Goal: Complete application form

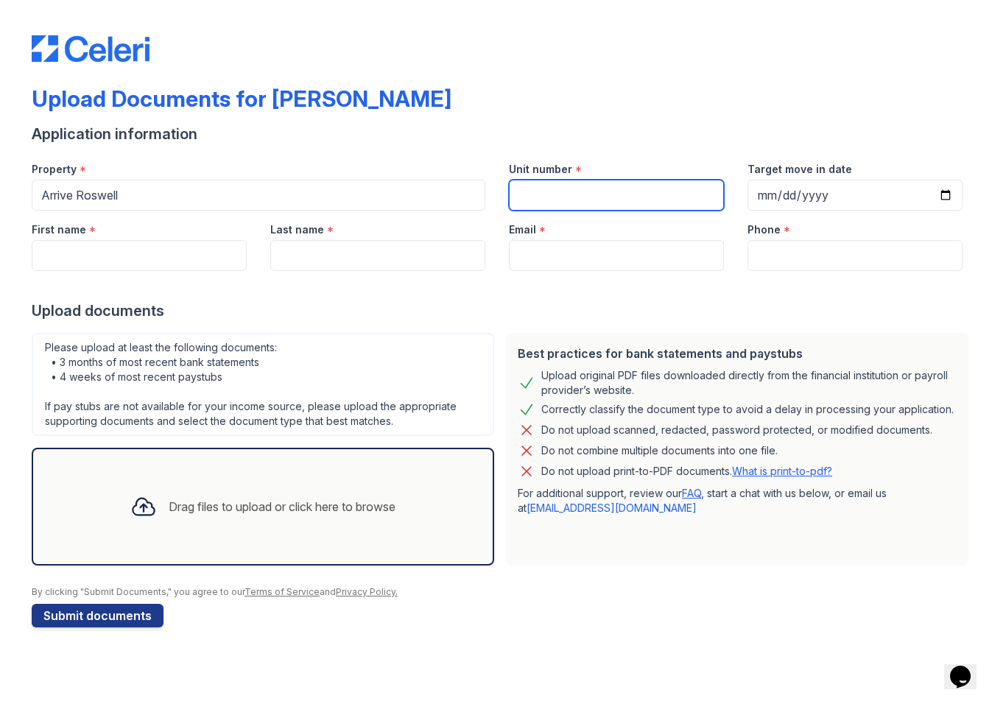
click at [570, 203] on input "Unit number" at bounding box center [616, 195] width 215 height 31
type input "155"
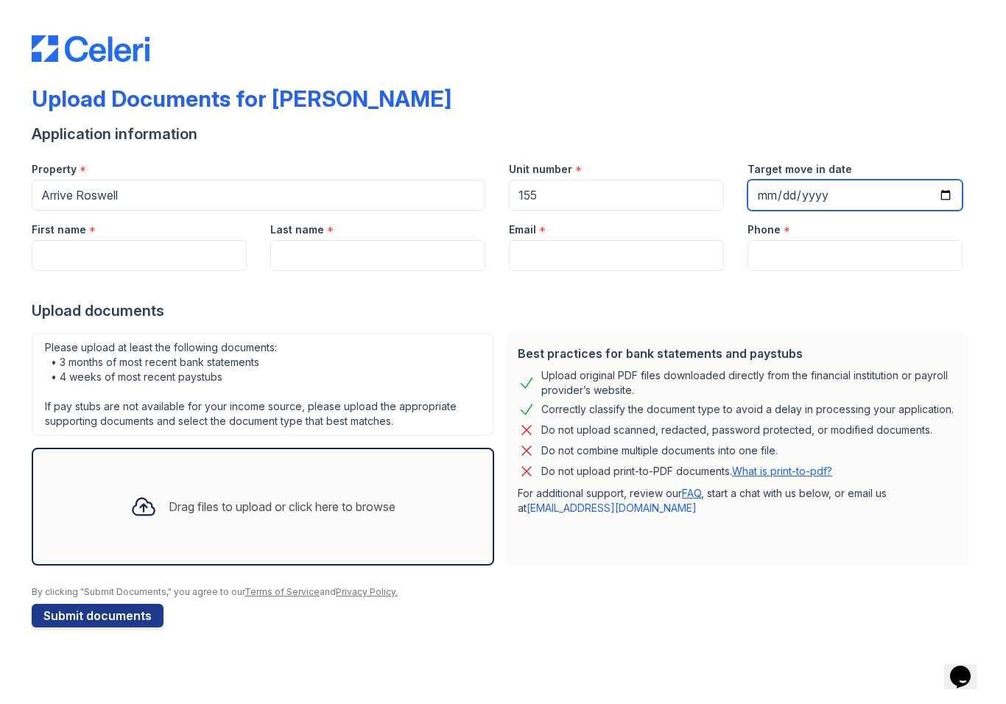
click at [833, 181] on input "Target move in date" at bounding box center [855, 195] width 215 height 31
type input "2025-09-01"
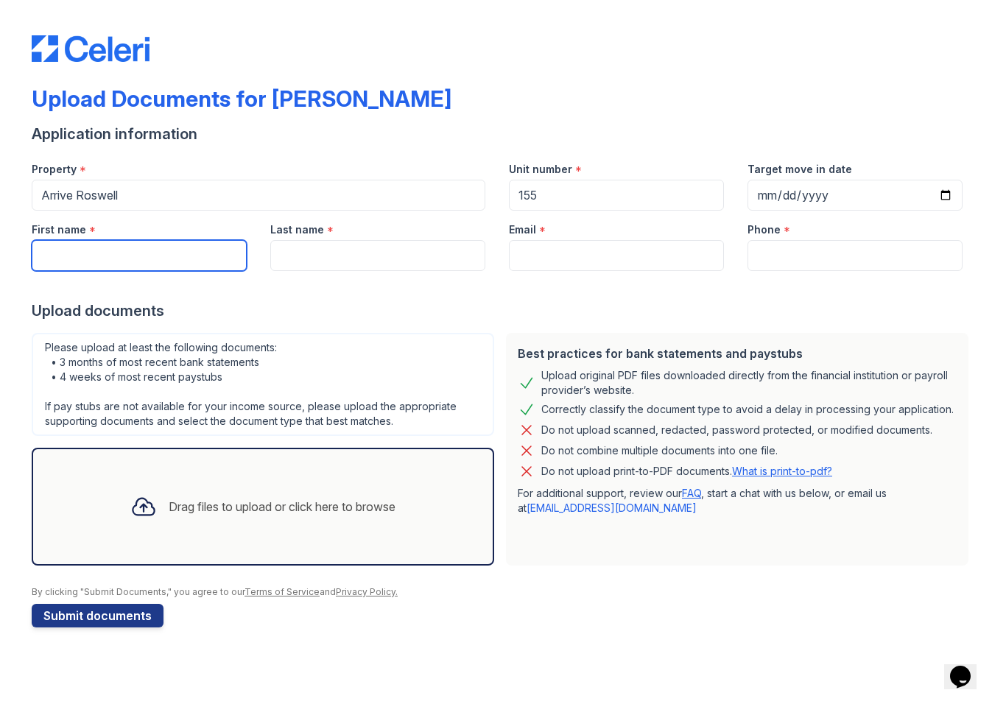
click at [156, 253] on input "First name" at bounding box center [139, 255] width 215 height 31
type input "Essence"
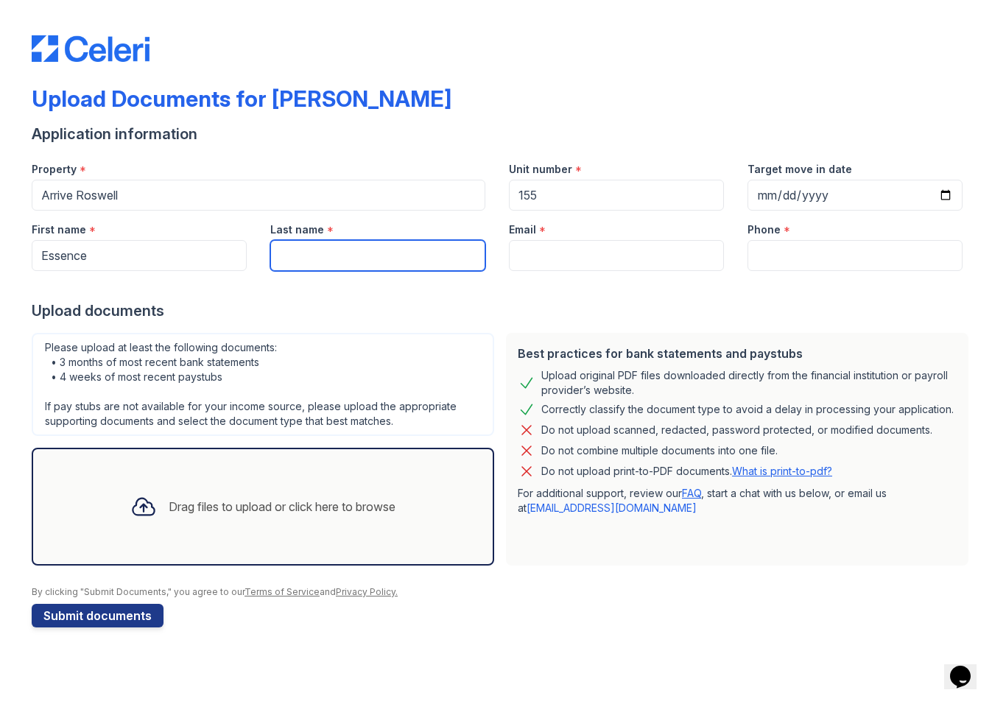
click at [379, 253] on input "Last name" at bounding box center [377, 255] width 215 height 31
type input "Campbell"
click at [900, 310] on div "Upload documents" at bounding box center [503, 311] width 943 height 21
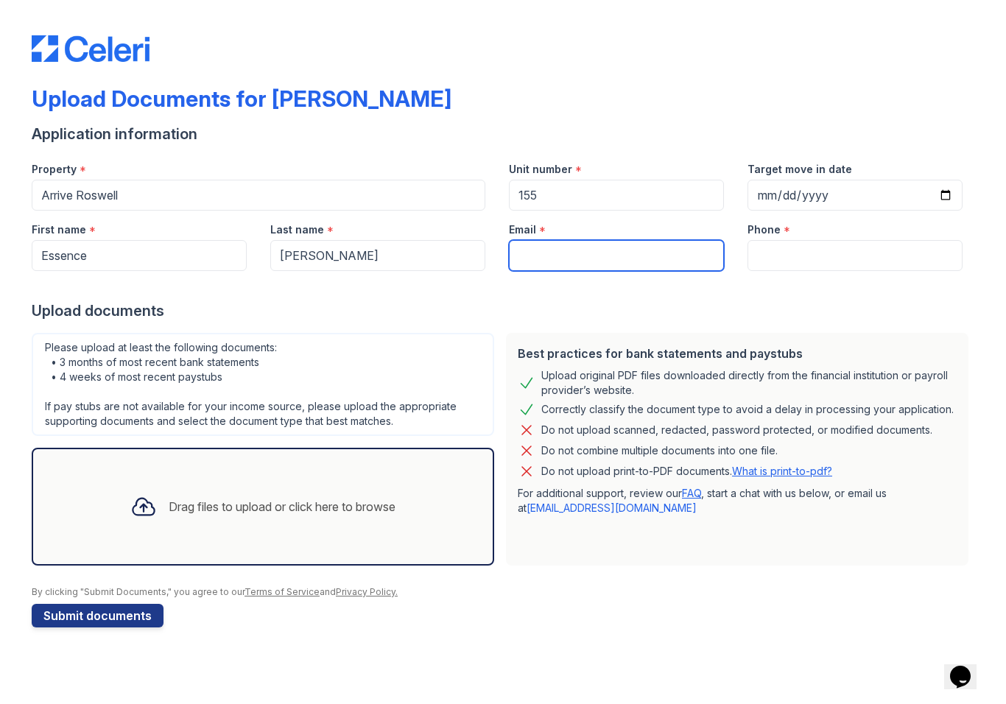
click at [630, 264] on input "Email" at bounding box center [616, 255] width 215 height 31
type input "[EMAIL_ADDRESS][DOMAIN_NAME]"
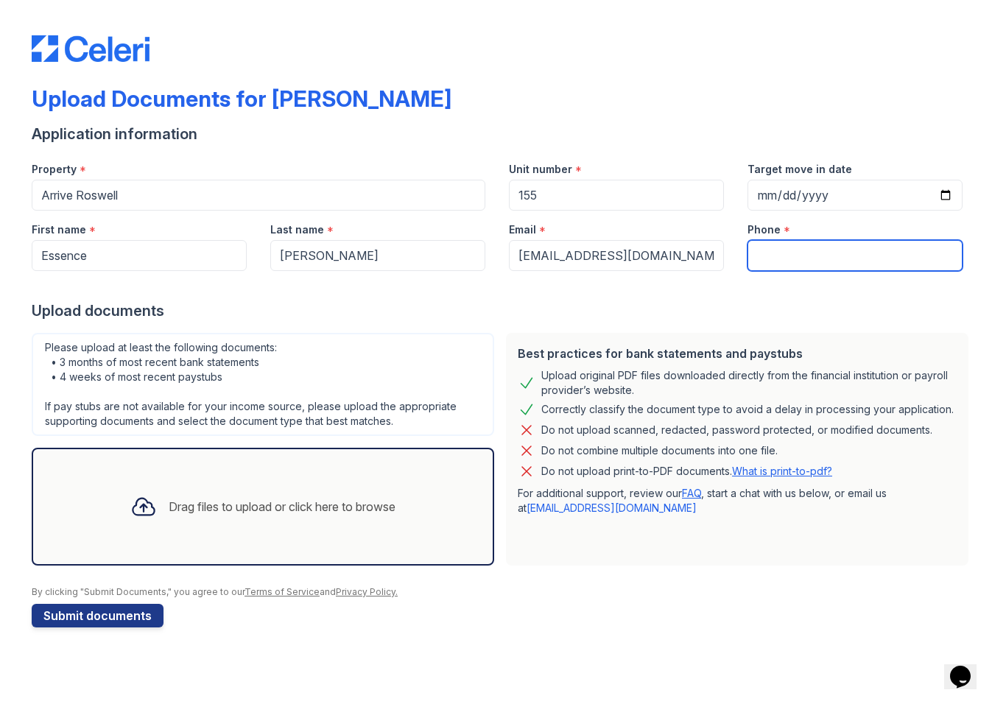
click at [818, 245] on input "Phone" at bounding box center [855, 255] width 215 height 31
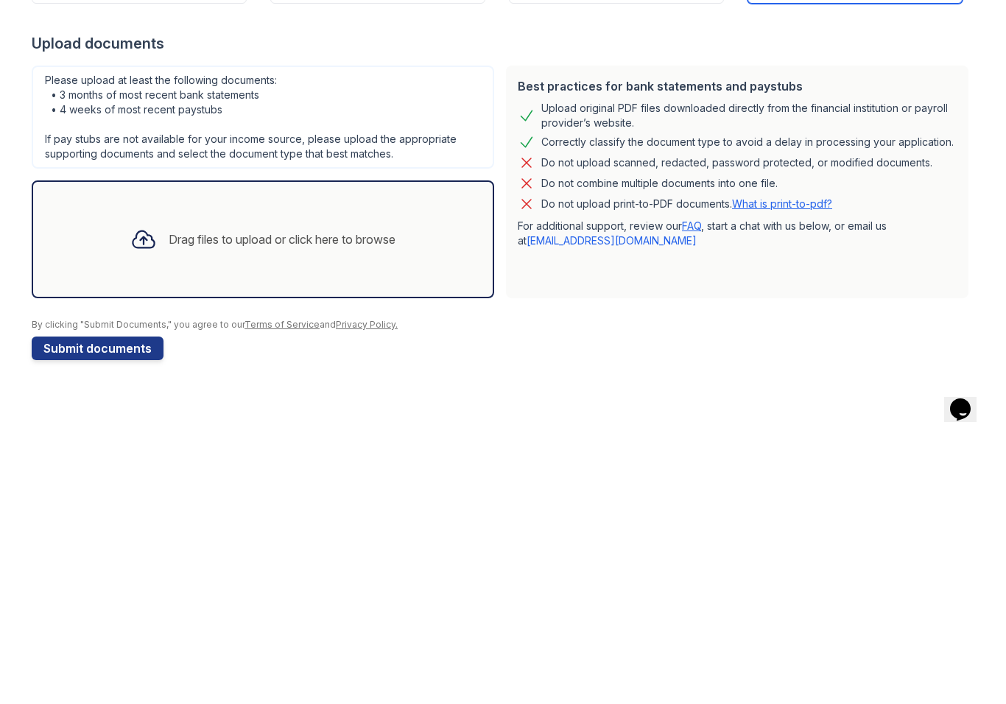
type input "4049641015"
click at [354, 482] on div "Drag files to upload or click here to browse" at bounding box center [263, 507] width 289 height 50
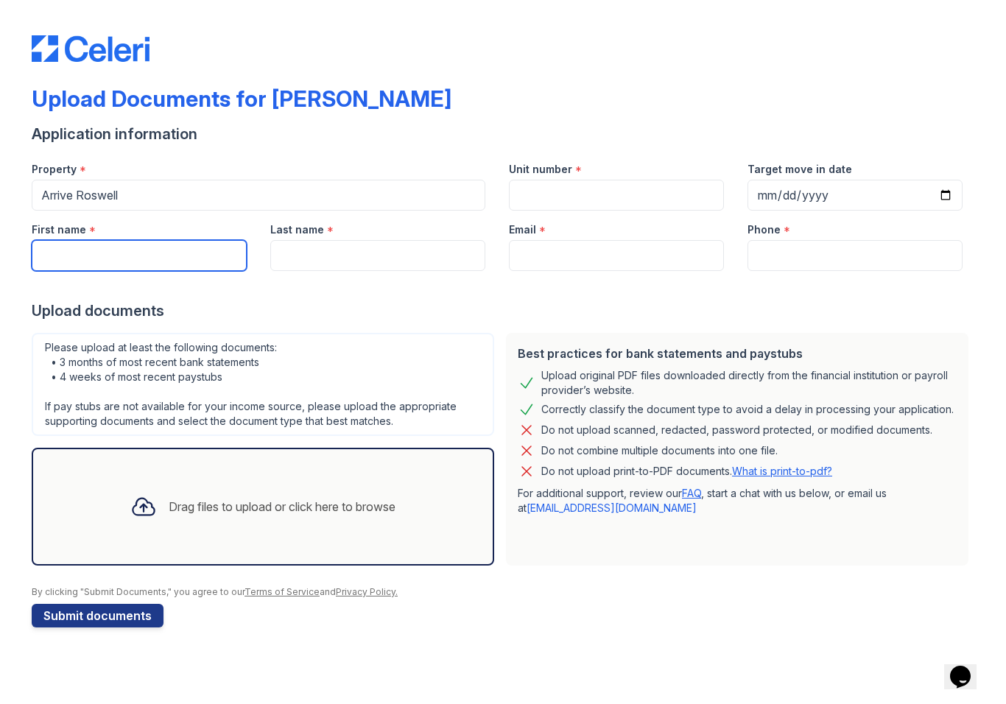
click at [147, 249] on input "First name" at bounding box center [139, 255] width 215 height 31
type input "Essence"
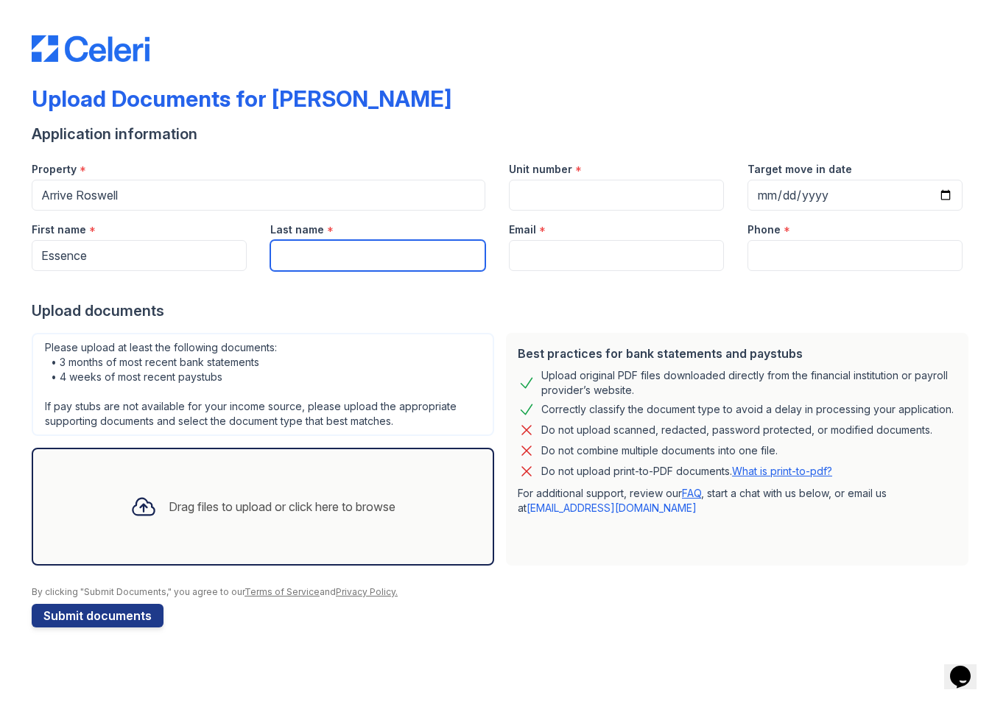
click at [404, 257] on input "Last name" at bounding box center [377, 255] width 215 height 31
type input "Campbell"
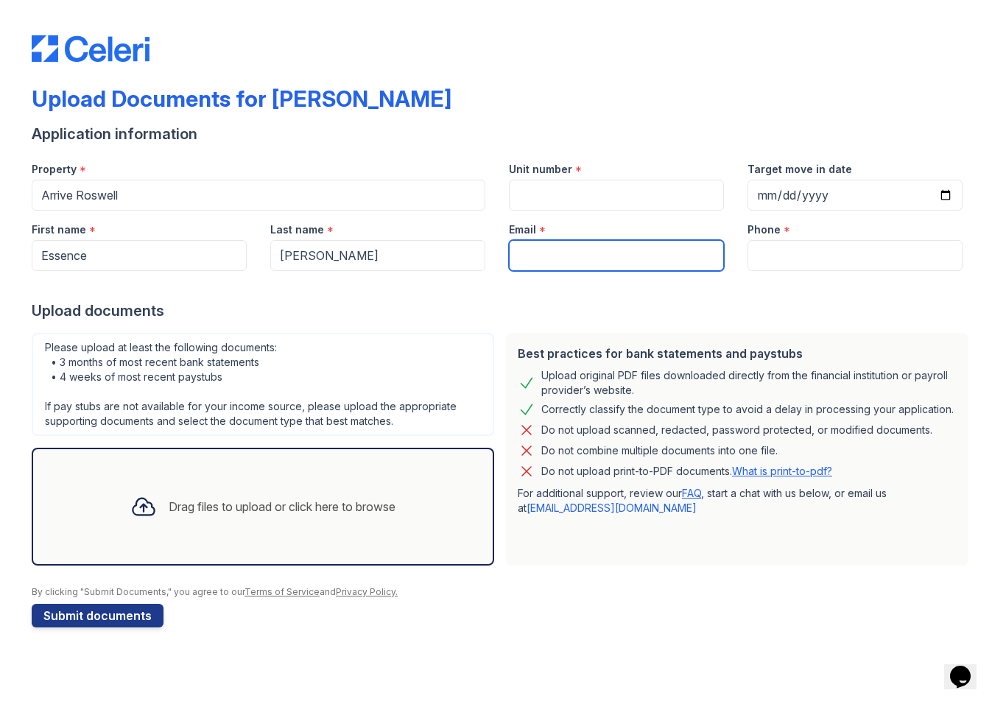
click at [575, 253] on input "Email" at bounding box center [616, 255] width 215 height 31
type input "[EMAIL_ADDRESS][DOMAIN_NAME]"
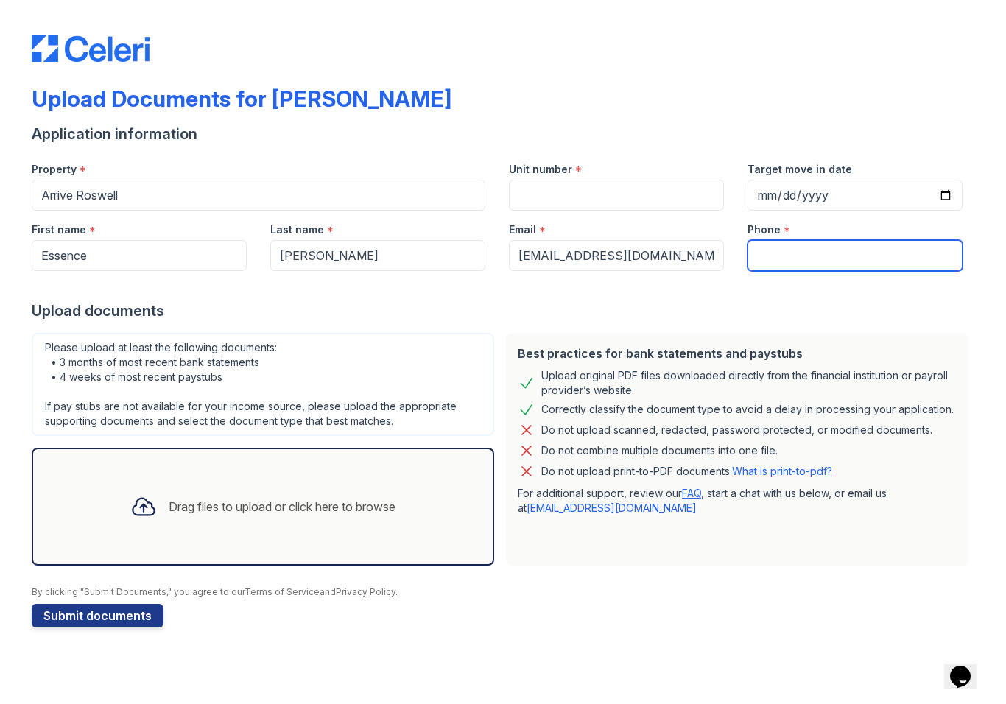
click at [785, 261] on input "Phone" at bounding box center [855, 255] width 215 height 31
type input "4049641015"
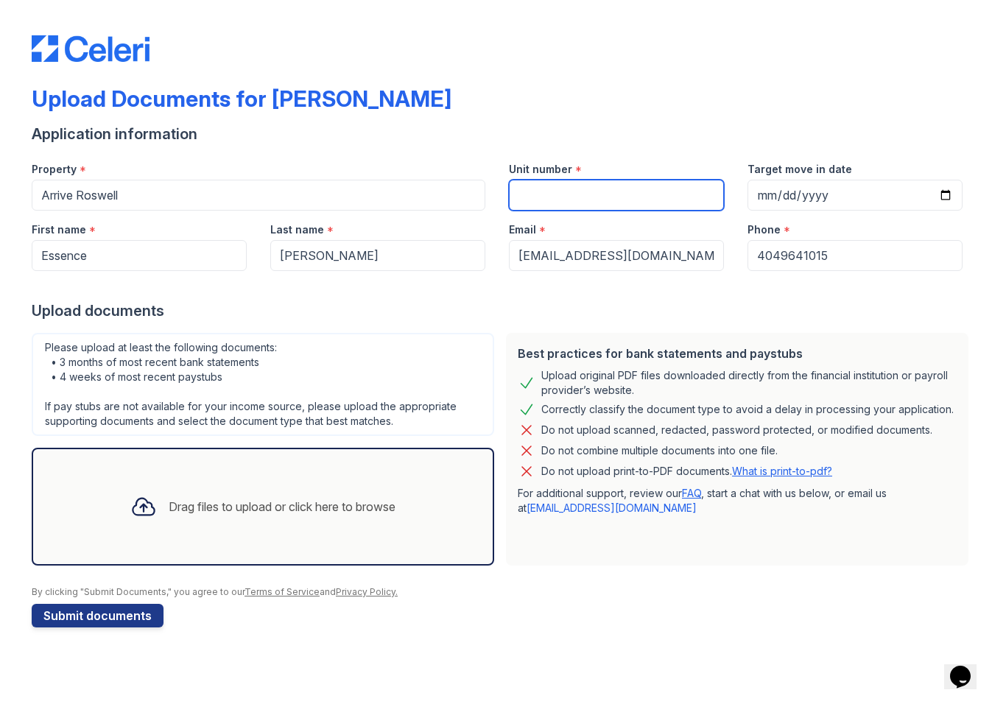
click at [551, 203] on input "Unit number" at bounding box center [616, 195] width 215 height 31
type input "155"
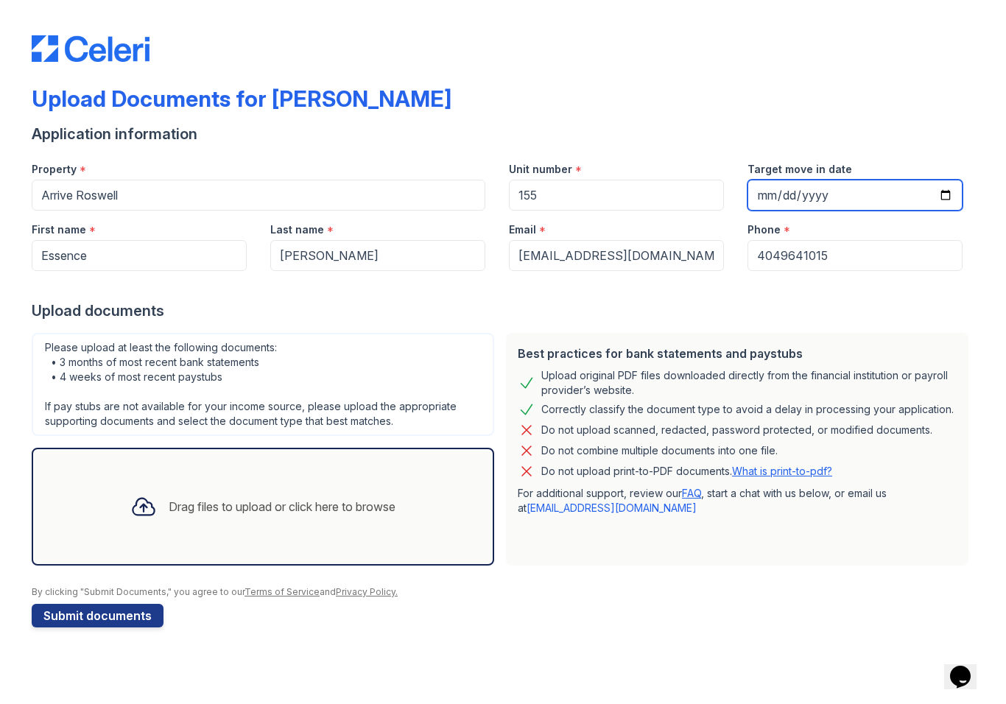
click at [780, 208] on input "Target move in date" at bounding box center [855, 195] width 215 height 31
type input "2025-09-01"
click at [274, 514] on div "Drag files to upload or click here to browse" at bounding box center [282, 507] width 227 height 18
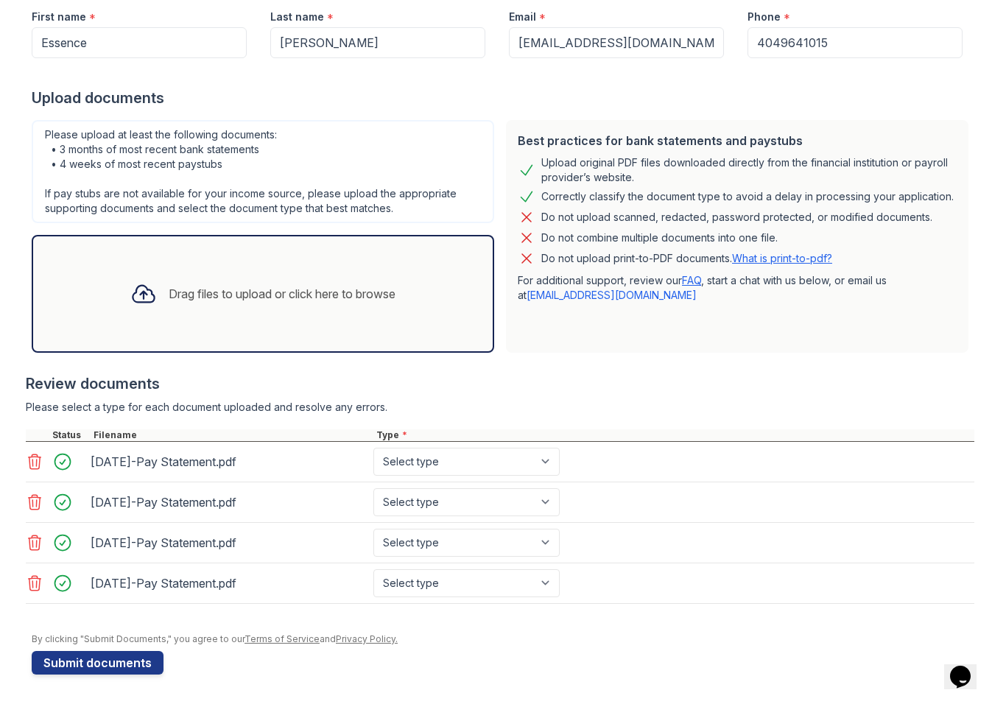
scroll to position [213, 0]
click at [147, 661] on button "Submit documents" at bounding box center [98, 663] width 132 height 24
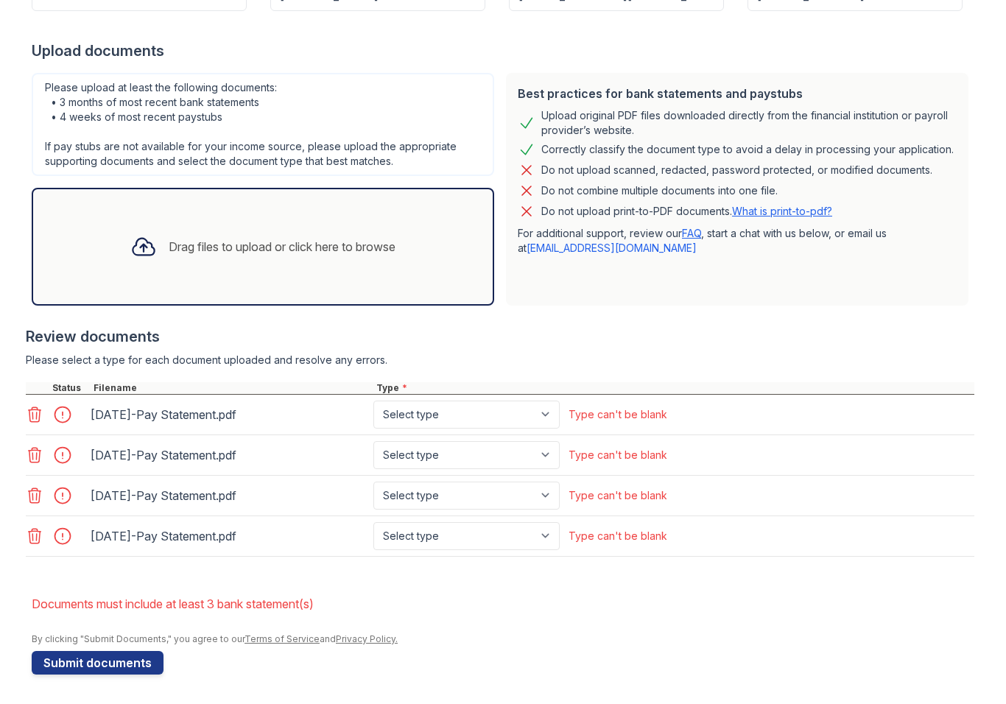
scroll to position [301, 0]
click at [522, 427] on select "Select type Paystub Bank Statement Offer Letter Tax Documents Benefit Award Let…" at bounding box center [467, 415] width 186 height 28
select select "paystub"
click at [484, 460] on select "Select type Paystub Bank Statement Offer Letter Tax Documents Benefit Award Let…" at bounding box center [467, 455] width 186 height 28
select select "paystub"
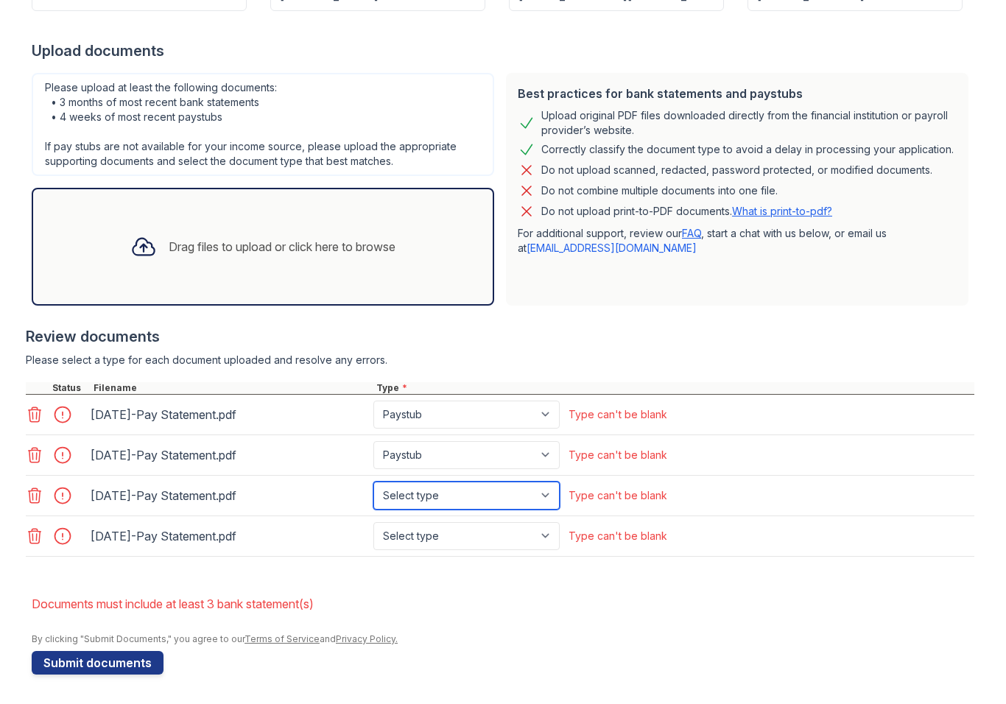
click at [500, 492] on select "Select type Paystub Bank Statement Offer Letter Tax Documents Benefit Award Let…" at bounding box center [467, 496] width 186 height 28
select select "paystub"
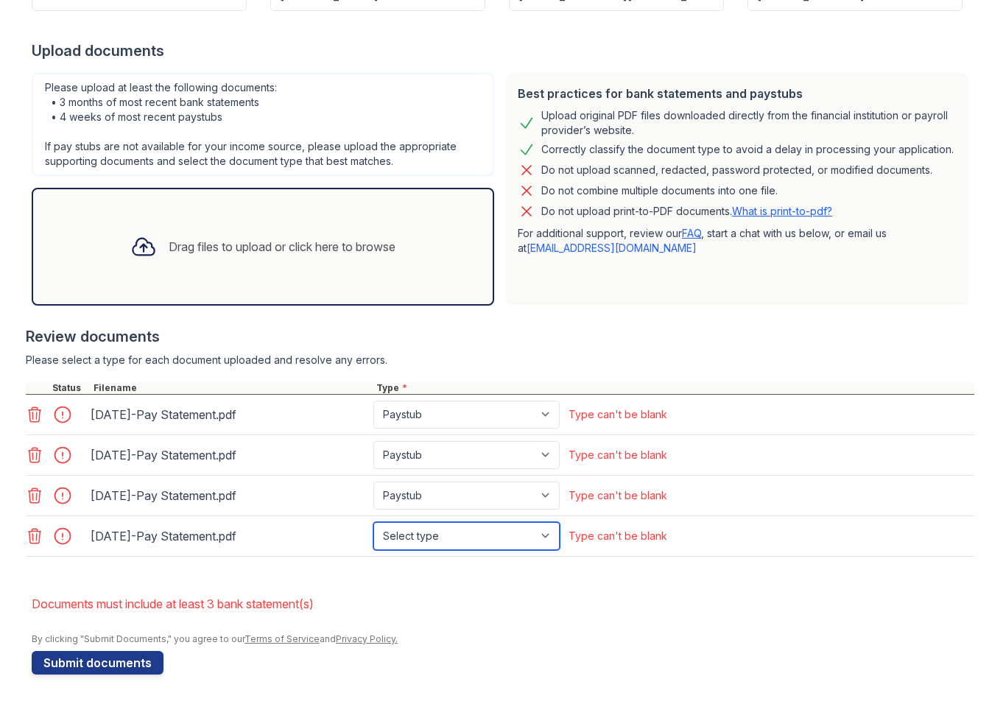
click at [531, 530] on select "Select type Paystub Bank Statement Offer Letter Tax Documents Benefit Award Let…" at bounding box center [467, 536] width 186 height 28
select select "paystub"
click at [140, 666] on button "Submit documents" at bounding box center [98, 663] width 132 height 24
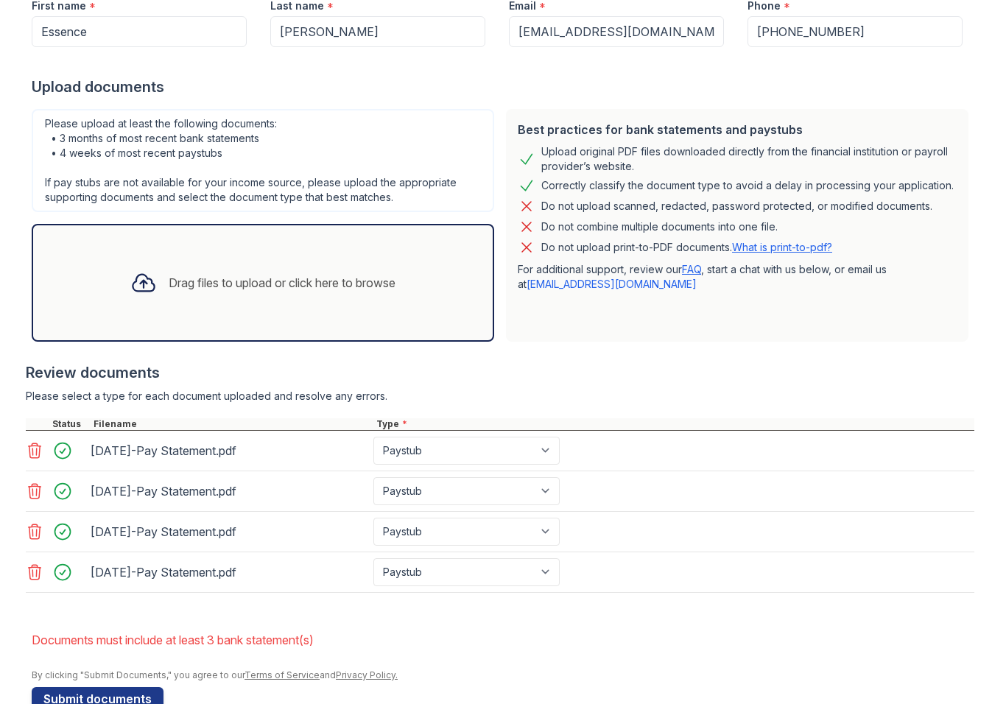
scroll to position [263, 0]
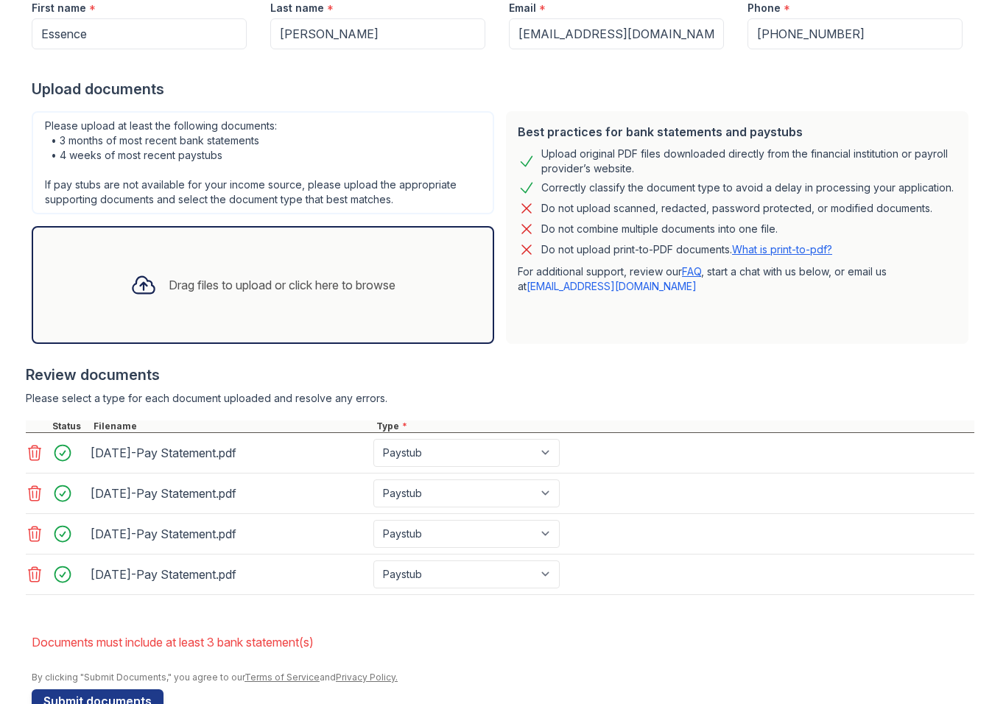
click at [369, 301] on div "Drag files to upload or click here to browse" at bounding box center [263, 285] width 289 height 50
click at [329, 287] on div "Drag files to upload or click here to browse" at bounding box center [282, 285] width 227 height 18
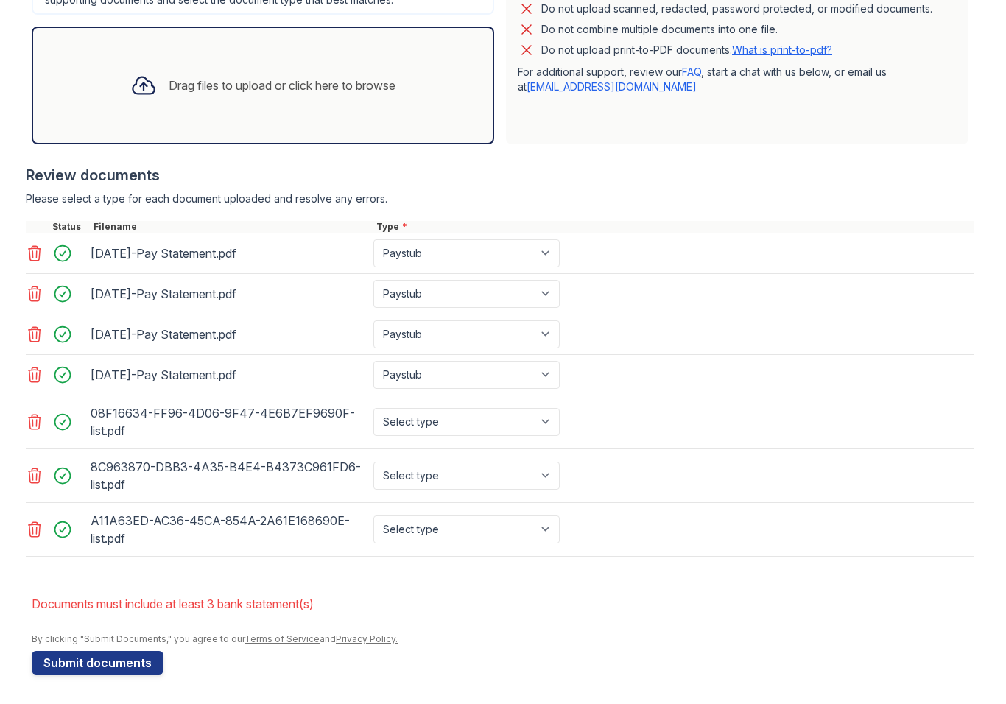
scroll to position [463, 0]
click at [479, 402] on div "Select type Paystub Bank Statement Offer Letter Tax Documents Benefit Award Let…" at bounding box center [468, 422] width 195 height 41
click at [489, 411] on select "Select type Paystub Bank Statement Offer Letter Tax Documents Benefit Award Let…" at bounding box center [467, 422] width 186 height 28
select select "bank_statement"
click at [525, 474] on select "Select type Paystub Bank Statement Offer Letter Tax Documents Benefit Award Let…" at bounding box center [467, 476] width 186 height 28
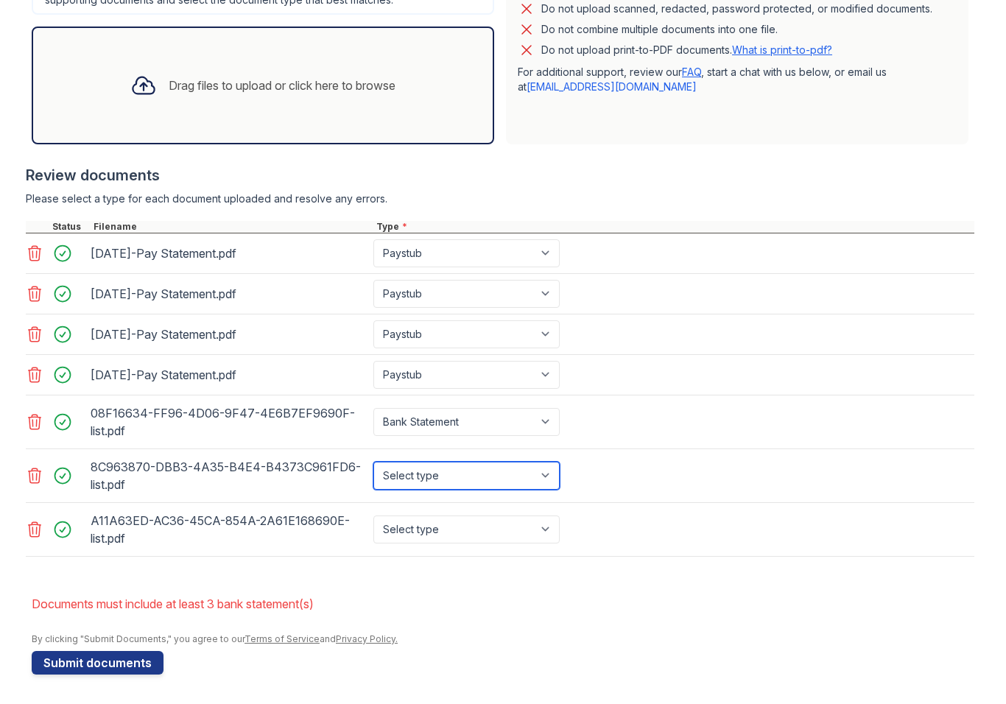
select select "bank_statement"
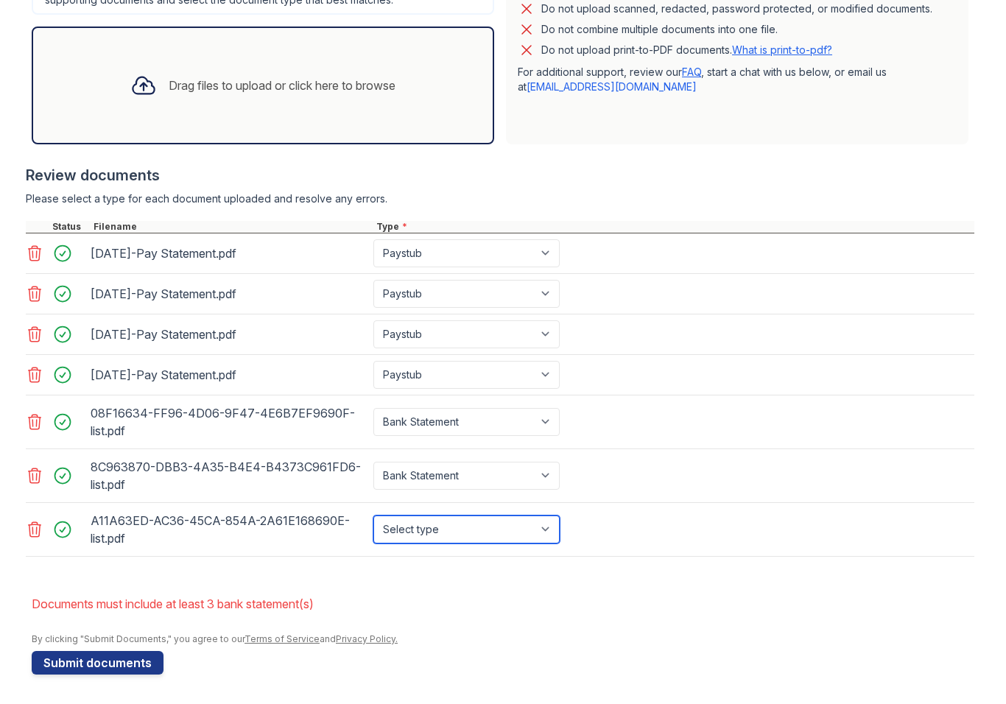
click at [490, 528] on select "Select type Paystub Bank Statement Offer Letter Tax Documents Benefit Award Let…" at bounding box center [467, 530] width 186 height 28
select select "bank_statement"
click at [111, 659] on button "Submit documents" at bounding box center [98, 663] width 132 height 24
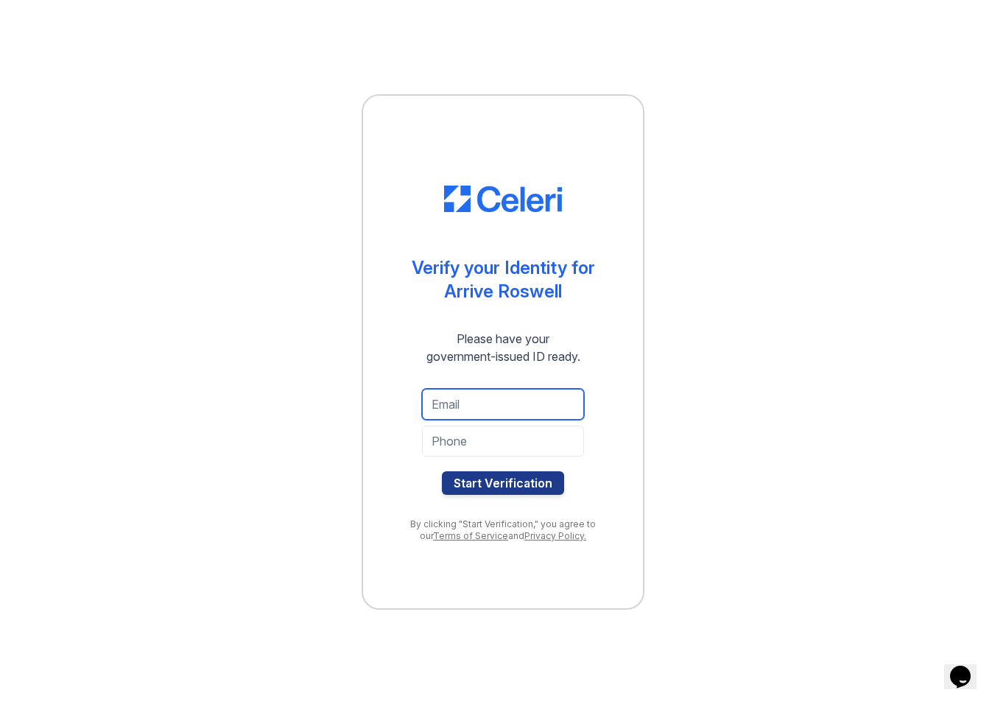
click at [519, 401] on input "email" at bounding box center [503, 404] width 162 height 31
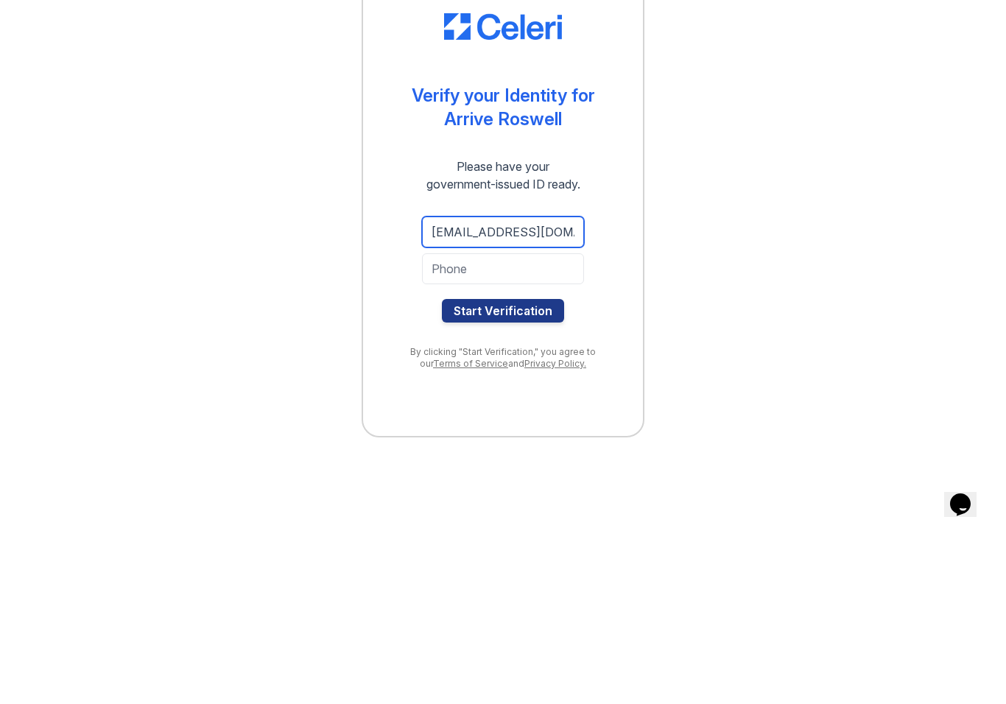
type input "[EMAIL_ADDRESS][DOMAIN_NAME]"
click at [535, 426] on input "tel" at bounding box center [503, 441] width 162 height 31
type input "4049641015"
click at [508, 472] on button "Start Verification" at bounding box center [503, 484] width 122 height 24
